Goal: Task Accomplishment & Management: Use online tool/utility

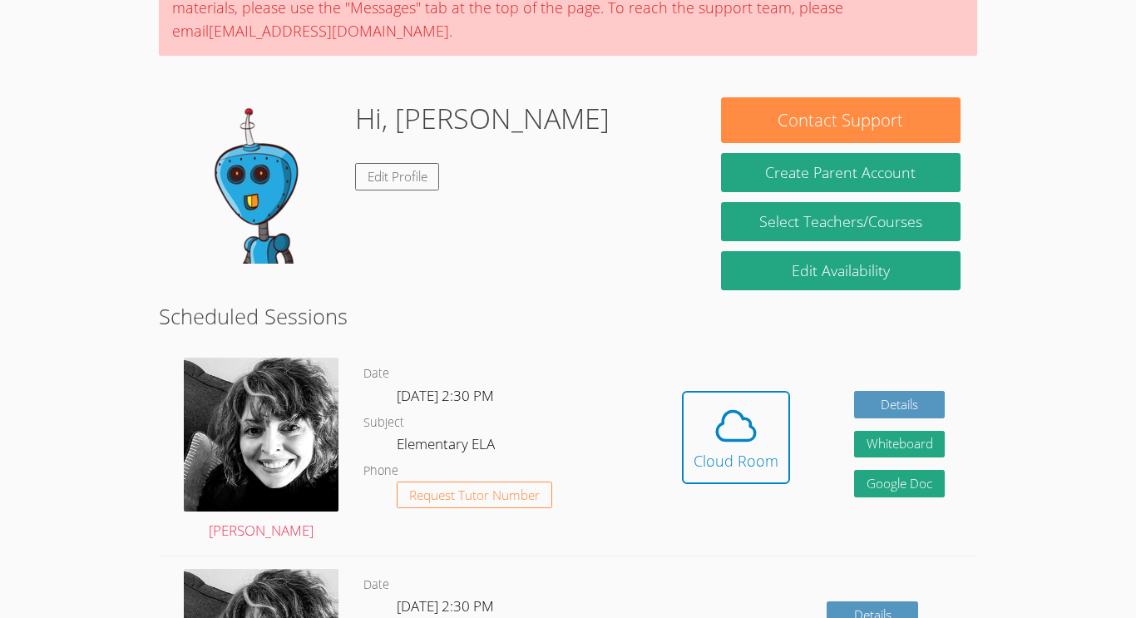
scroll to position [177, 0]
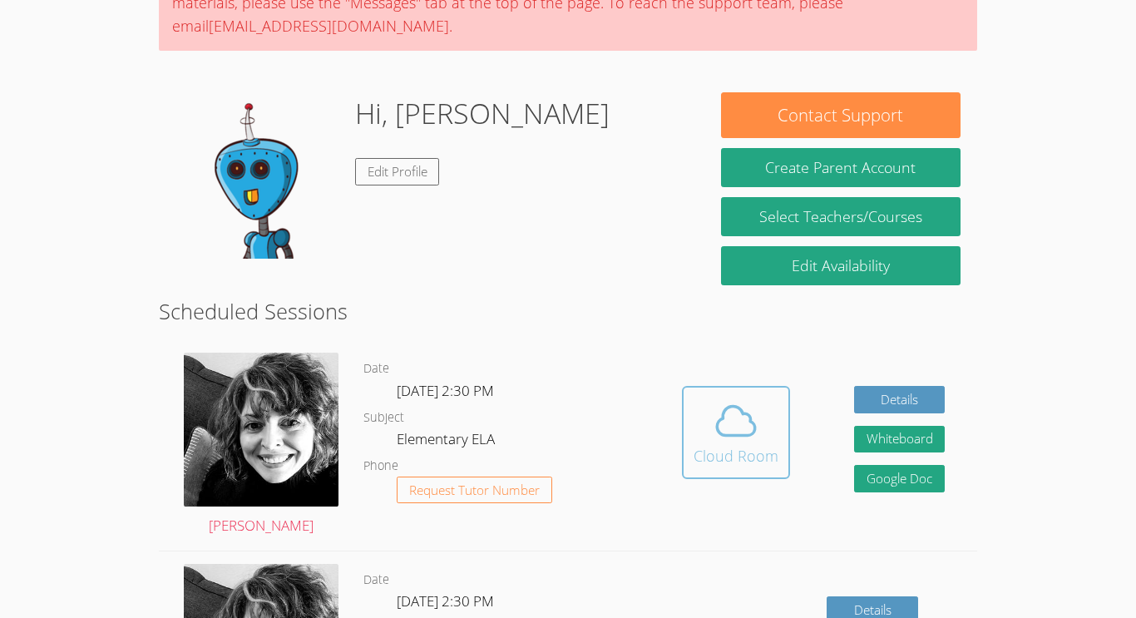
click at [725, 450] on div "Cloud Room" at bounding box center [736, 455] width 85 height 23
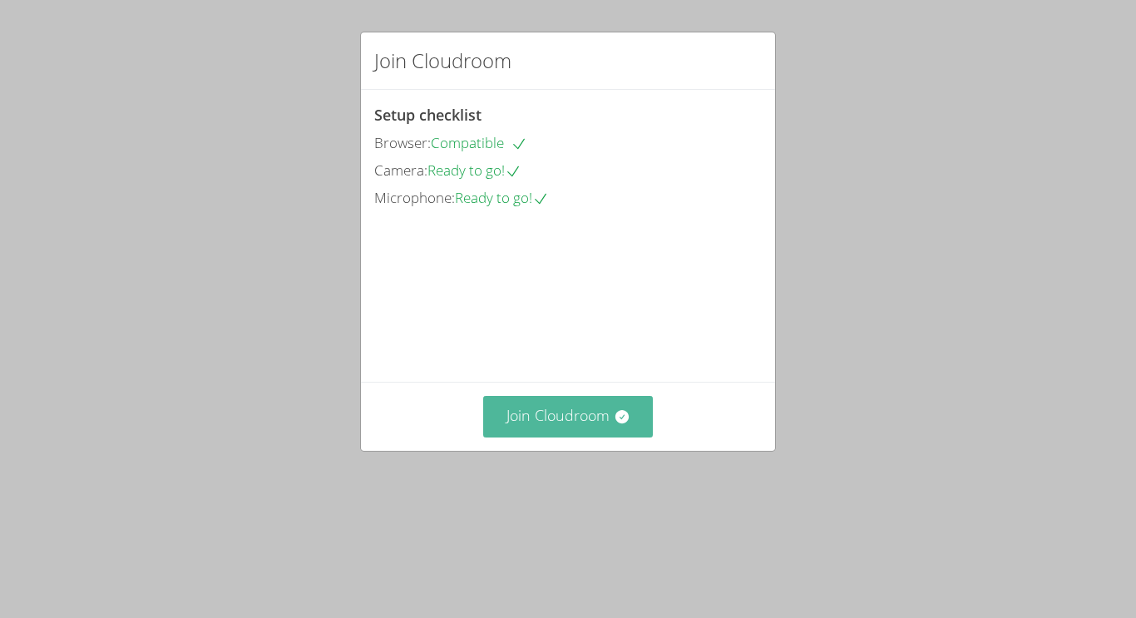
click at [591, 437] on button "Join Cloudroom" at bounding box center [568, 416] width 171 height 41
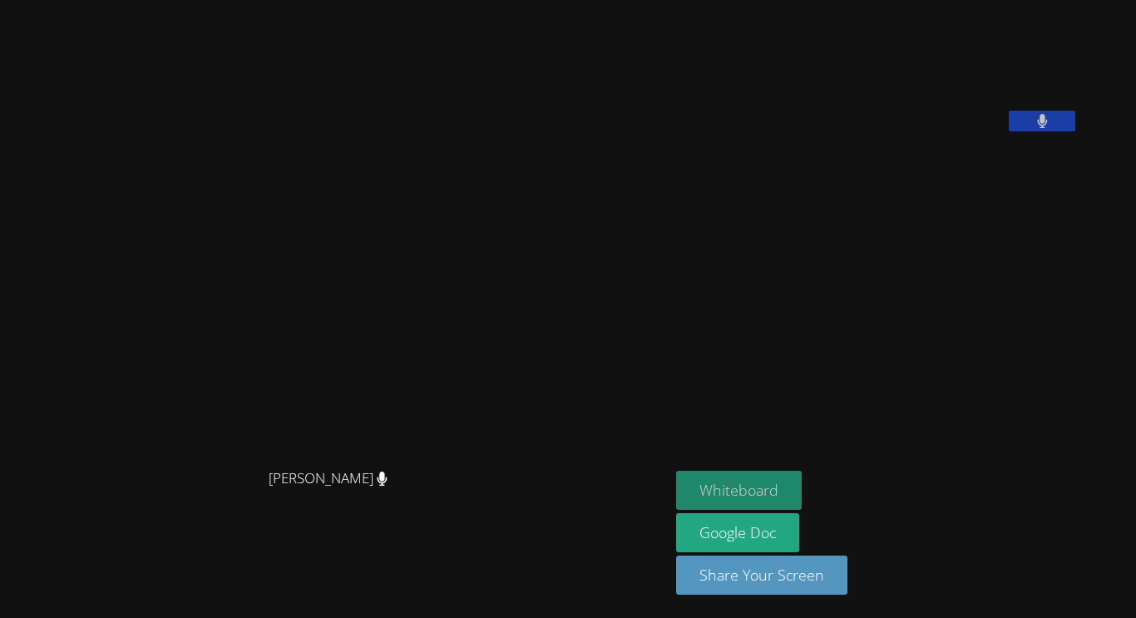
click at [763, 492] on button "Whiteboard" at bounding box center [739, 490] width 126 height 39
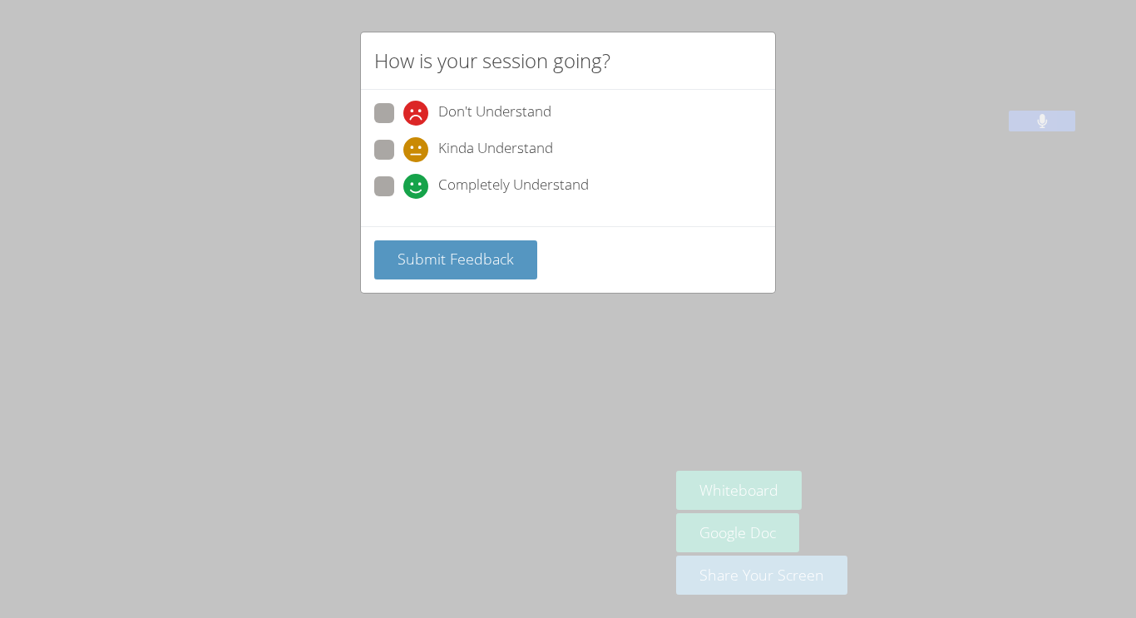
click at [400, 179] on label "Completely Understand" at bounding box center [481, 187] width 215 height 22
click at [403, 179] on input "Completely Understand" at bounding box center [410, 183] width 14 height 14
radio input "true"
click at [439, 247] on button "Submit Feedback" at bounding box center [455, 259] width 163 height 39
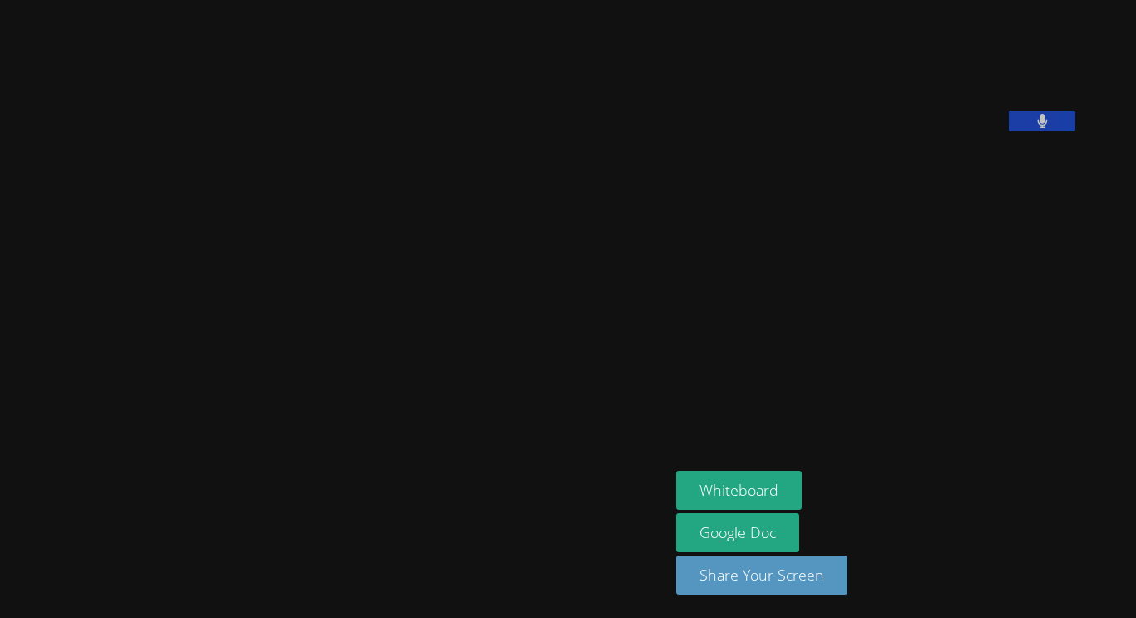
click at [1047, 128] on icon at bounding box center [1042, 121] width 10 height 14
click at [1051, 128] on icon at bounding box center [1042, 121] width 17 height 14
click at [1075, 131] on button at bounding box center [1042, 121] width 67 height 21
